Goal: Check status

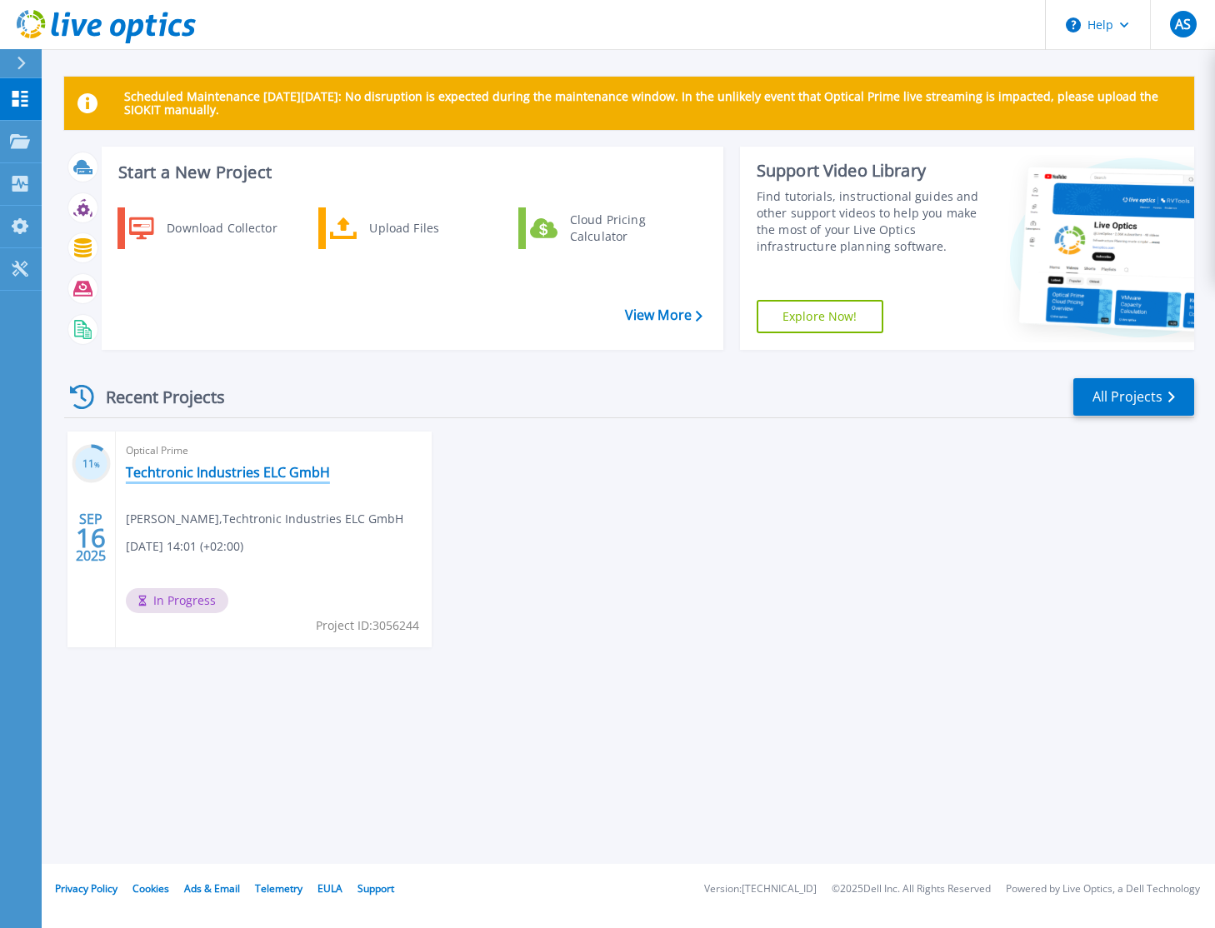
click at [242, 474] on link "Techtronic Industries ELC GmbH" at bounding box center [228, 472] width 204 height 17
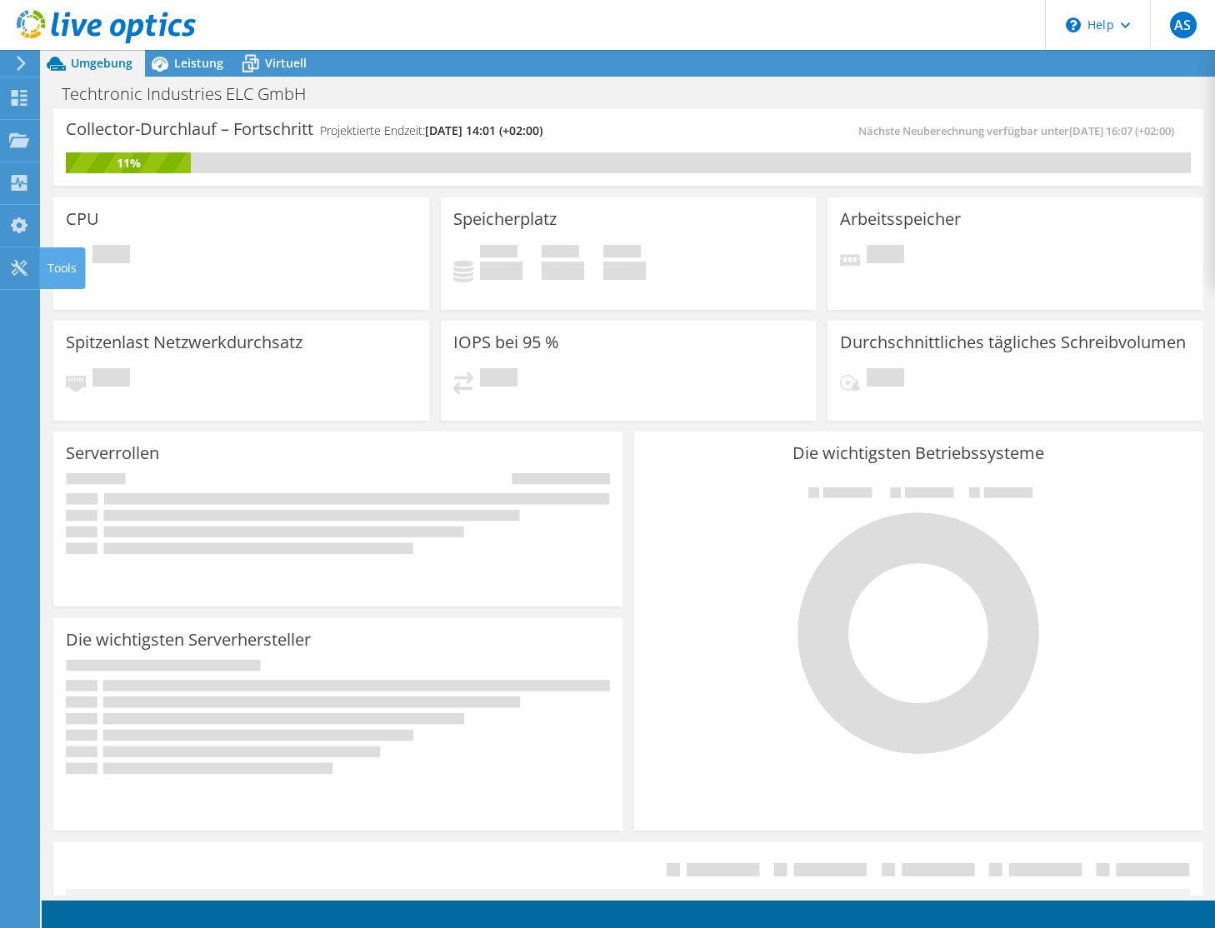
click at [410, 337] on div "Spitzenlast Netzwerkdurchsatz Ausstehend" at bounding box center [241, 371] width 376 height 100
click at [102, 91] on div "Instrumententafel" at bounding box center [98, 98] width 118 height 42
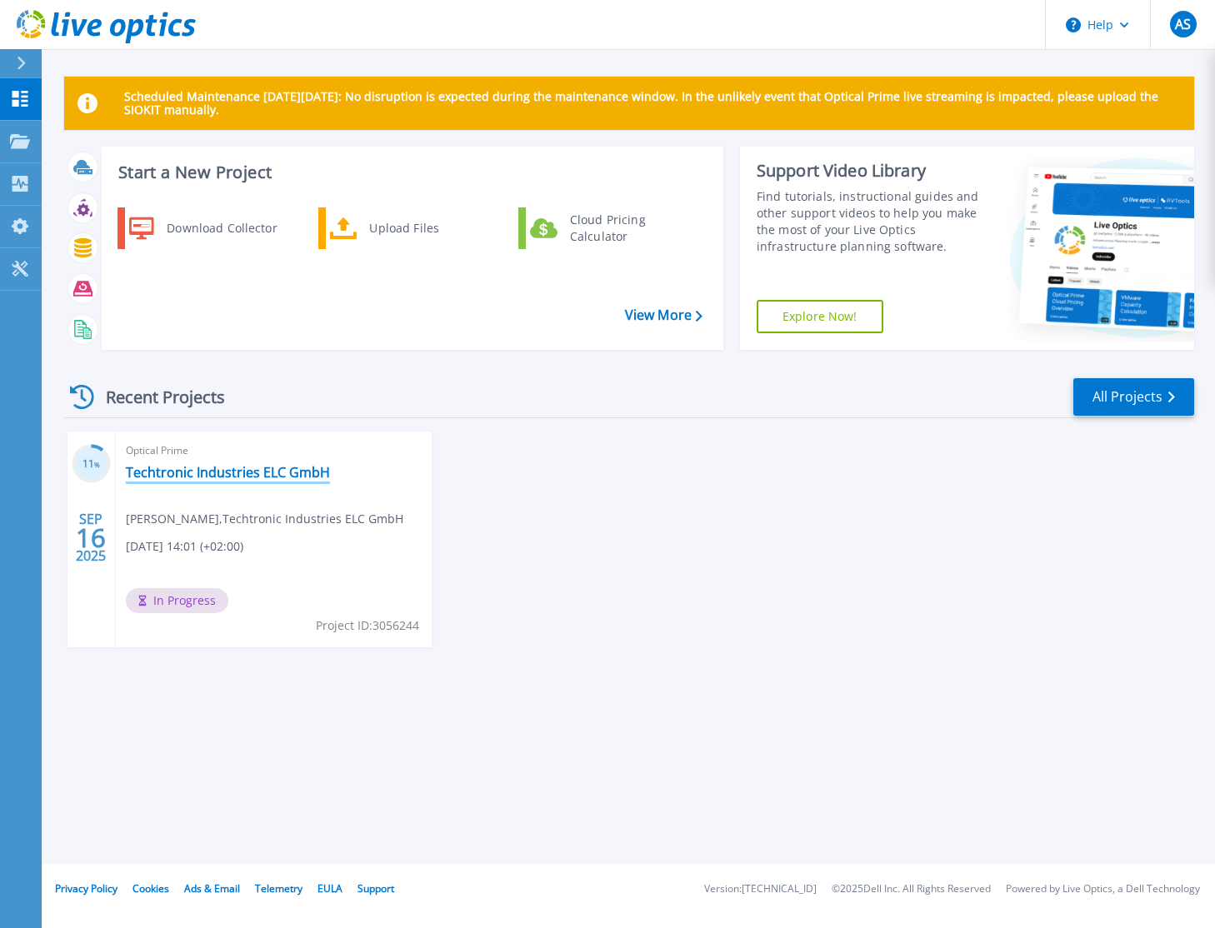
click at [217, 469] on link "Techtronic Industries ELC GmbH" at bounding box center [228, 472] width 204 height 17
